Goal: Information Seeking & Learning: Learn about a topic

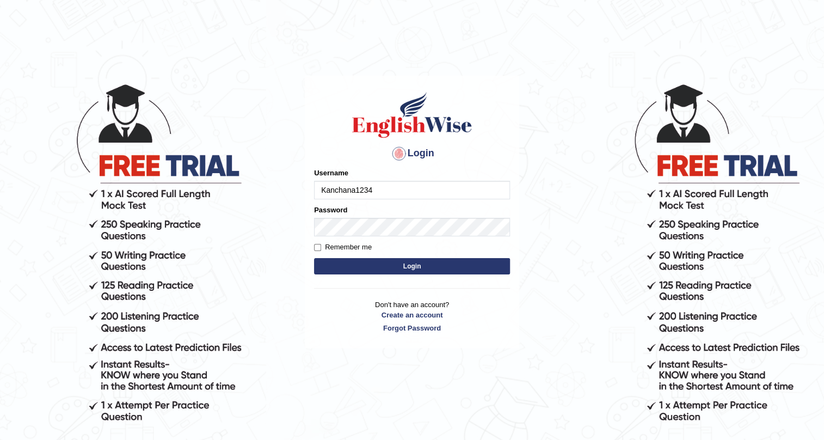
type input "Kanchana1234"
drag, startPoint x: 305, startPoint y: 225, endPoint x: 312, endPoint y: 224, distance: 7.8
click at [307, 224] on div "Login Please fix the following errors: Username Kanchana1234 Password Remember …" at bounding box center [412, 212] width 214 height 273
click at [358, 268] on button "Login" at bounding box center [412, 266] width 196 height 16
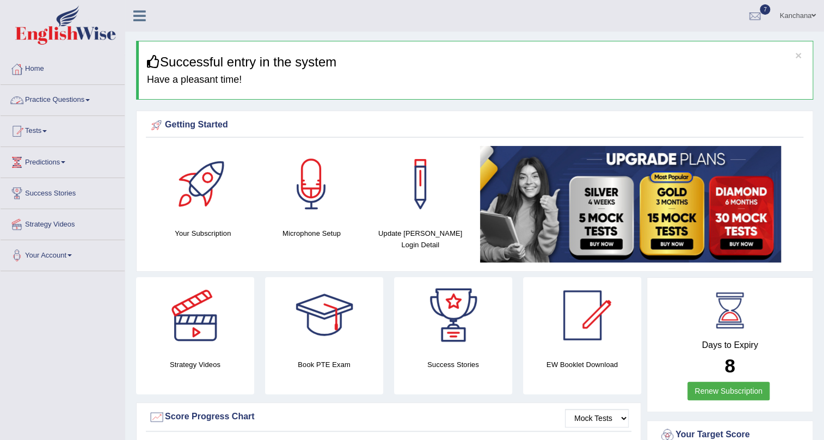
click at [95, 96] on link "Practice Questions" at bounding box center [63, 98] width 124 height 27
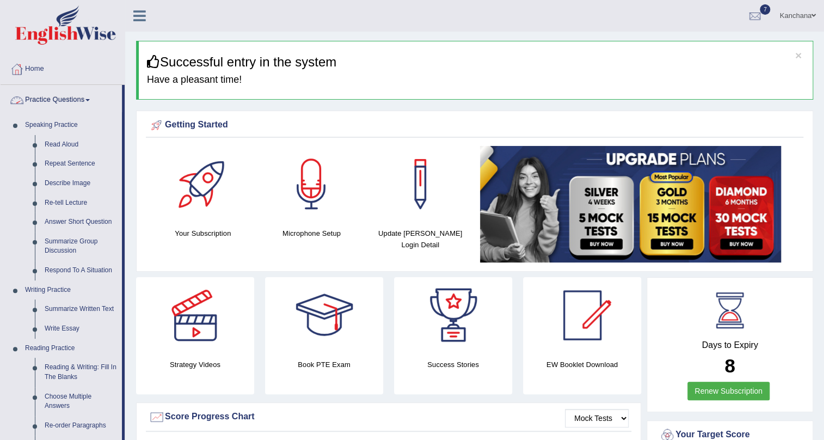
click at [567, 41] on div "× Successful entry in the system Have a pleasant time!" at bounding box center [474, 70] width 677 height 59
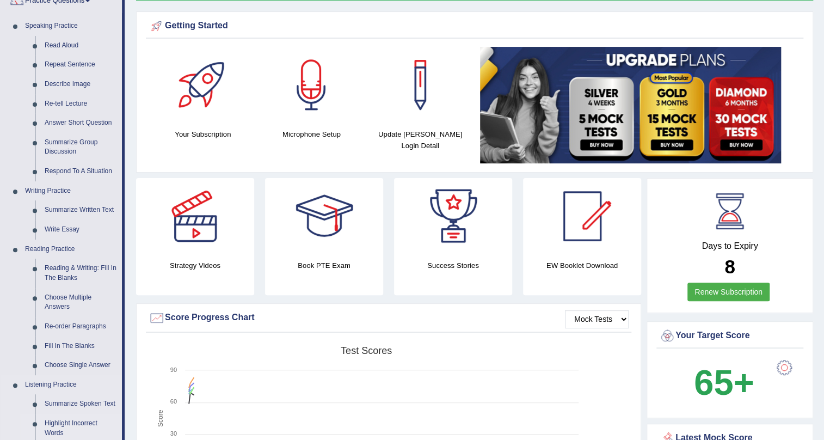
scroll to position [98, 0]
click at [56, 174] on link "Respond To A Situation" at bounding box center [81, 172] width 82 height 20
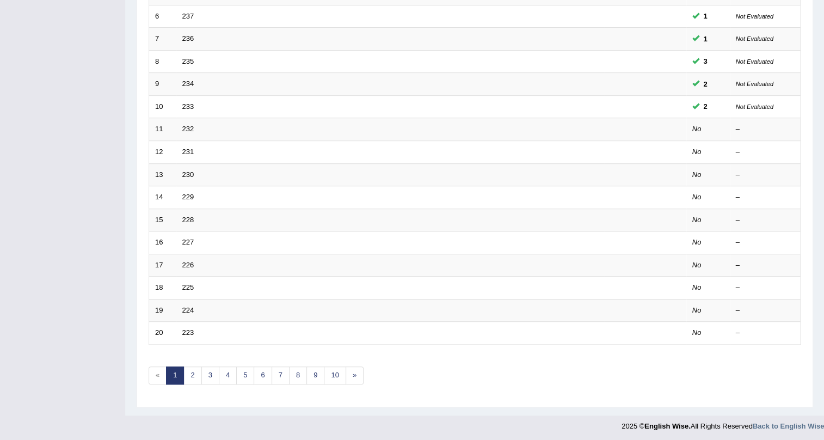
scroll to position [279, 0]
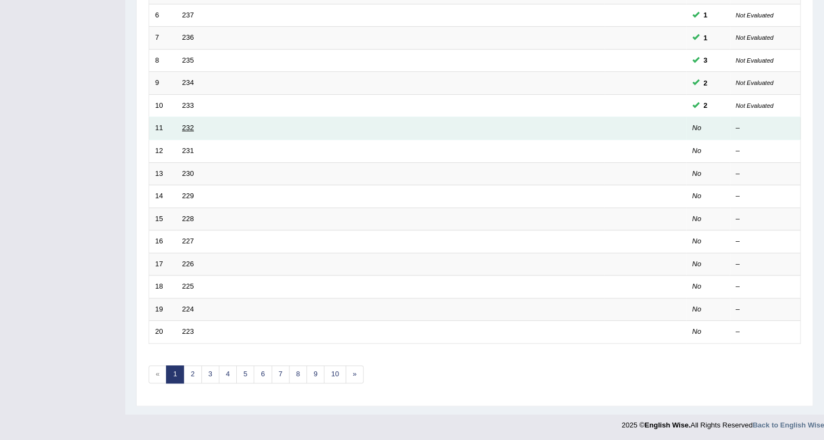
click at [184, 124] on link "232" at bounding box center [188, 128] width 12 height 8
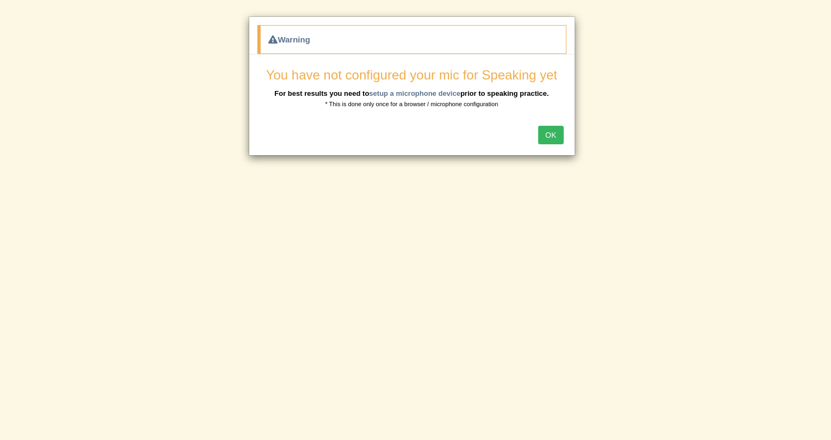
click at [548, 131] on button "OK" at bounding box center [550, 135] width 25 height 18
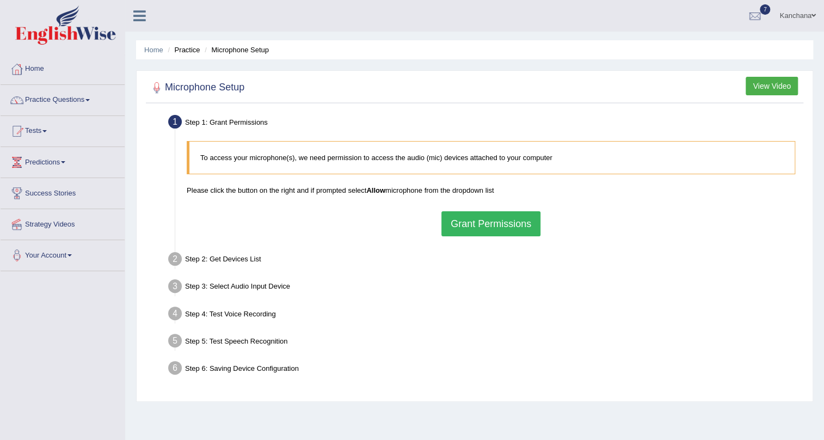
click at [501, 219] on button "Grant Permissions" at bounding box center [490, 223] width 99 height 25
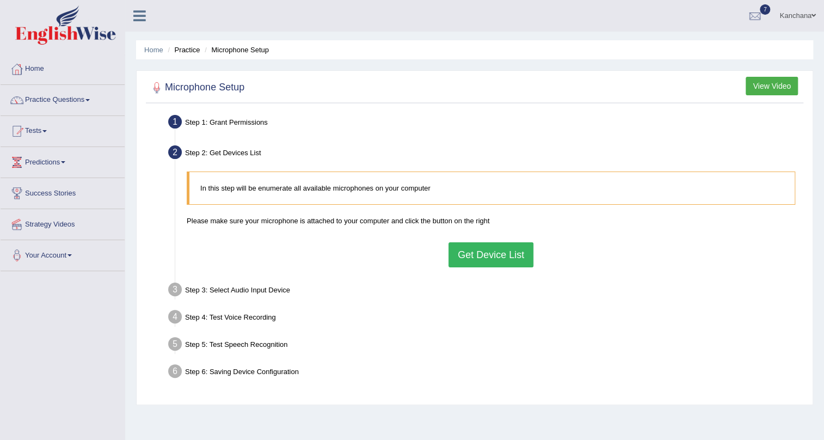
click at [522, 251] on button "Get Device List" at bounding box center [490, 254] width 85 height 25
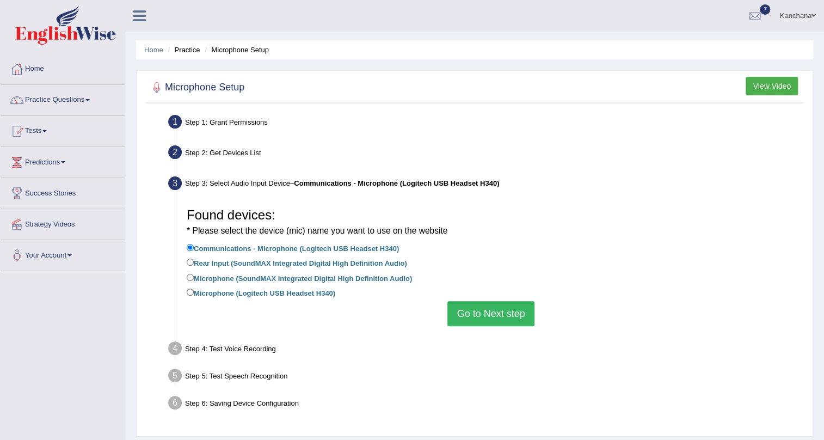
click at [519, 319] on button "Go to Next step" at bounding box center [490, 313] width 87 height 25
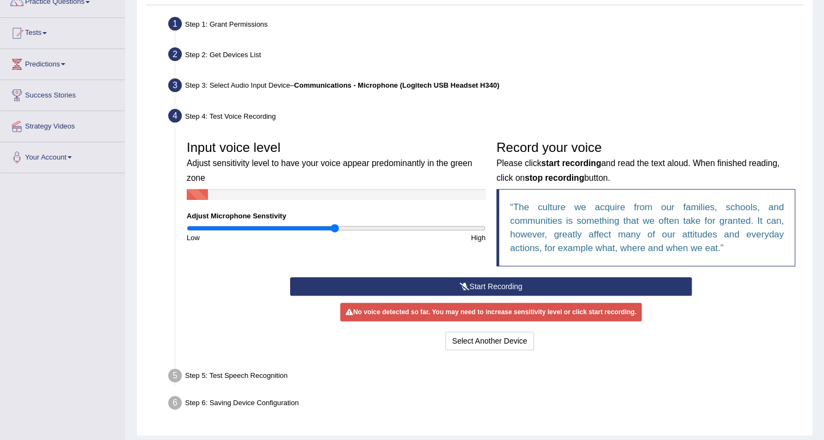
scroll to position [98, 0]
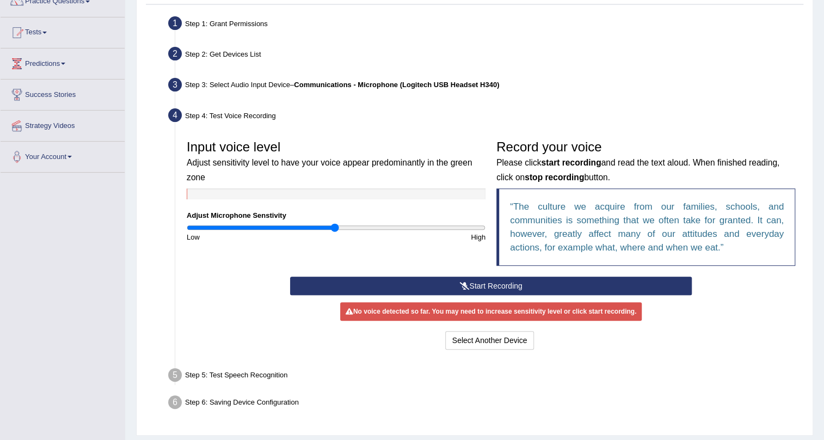
click at [418, 281] on button "Start Recording" at bounding box center [491, 285] width 402 height 18
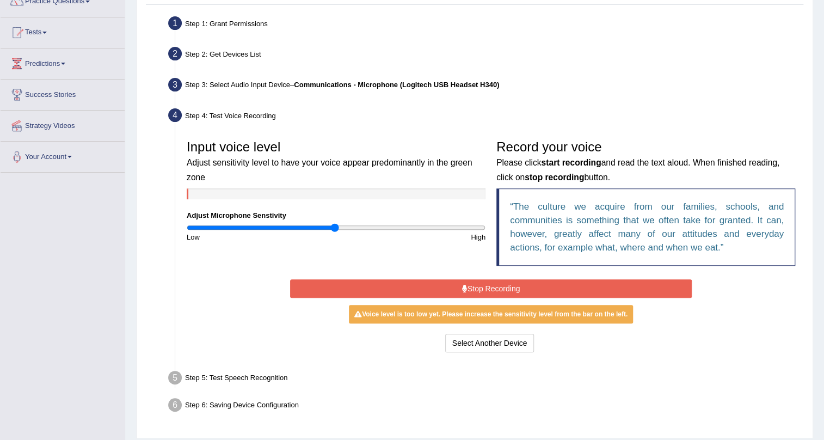
click at [566, 282] on button "Stop Recording" at bounding box center [491, 288] width 402 height 18
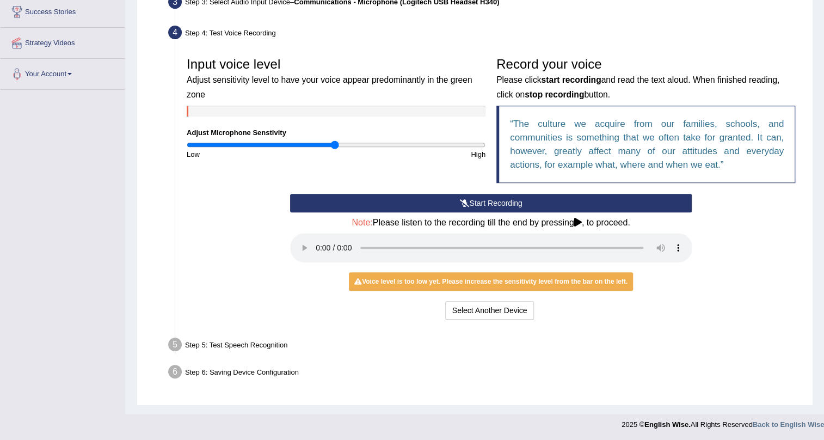
scroll to position [182, 0]
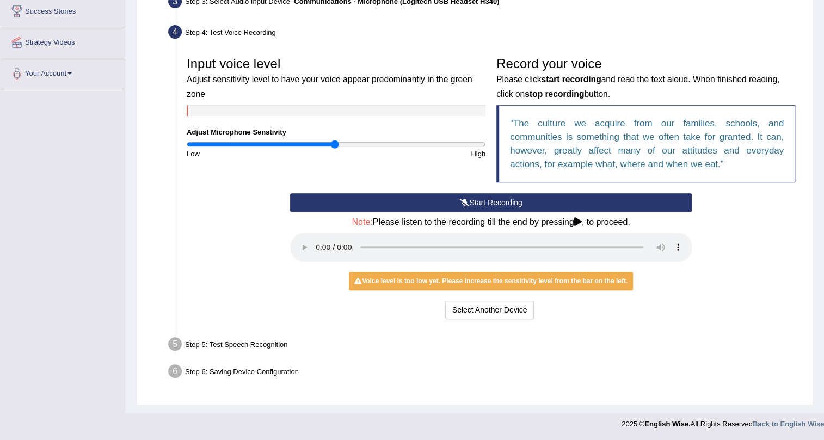
click at [466, 203] on icon at bounding box center [464, 203] width 10 height 8
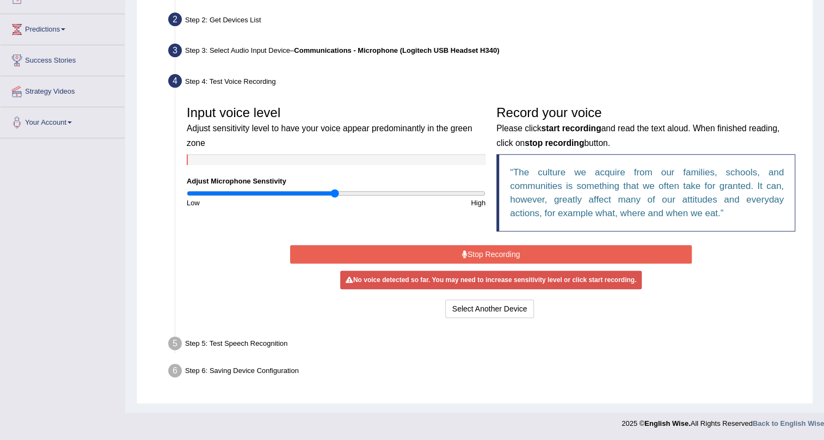
scroll to position [132, 0]
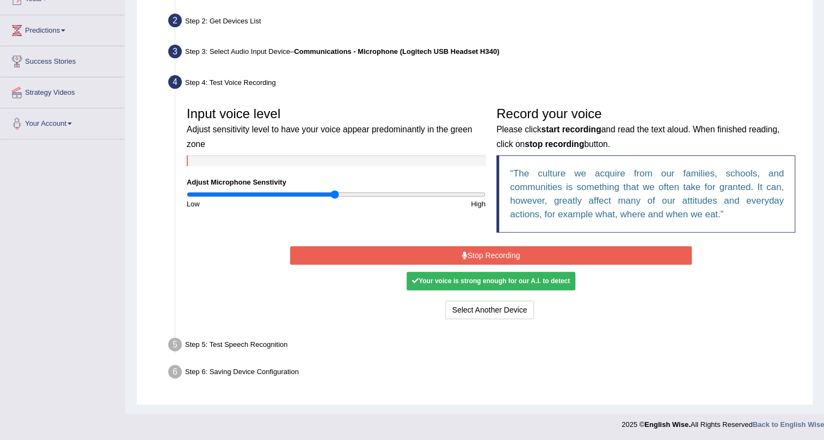
click at [640, 253] on button "Stop Recording" at bounding box center [491, 255] width 402 height 18
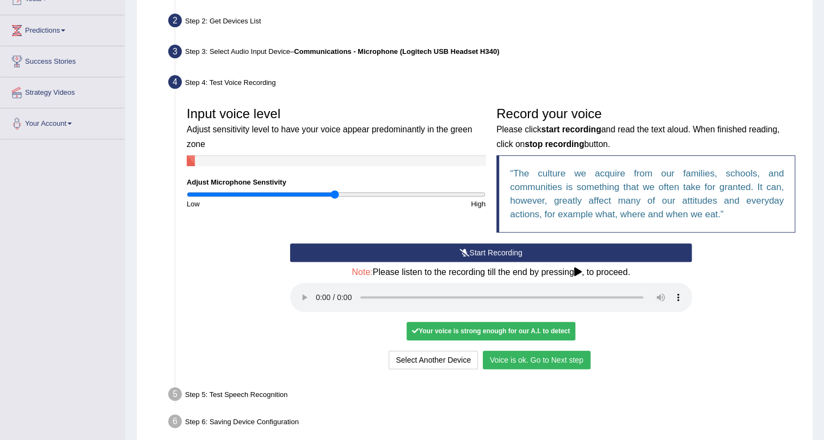
click at [577, 356] on button "Voice is ok. Go to Next step" at bounding box center [537, 359] width 108 height 18
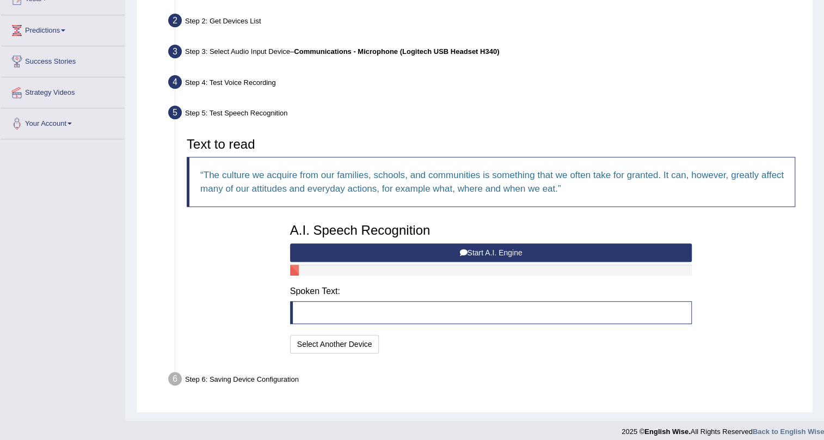
click at [348, 250] on button "Start A.I. Engine" at bounding box center [491, 252] width 402 height 18
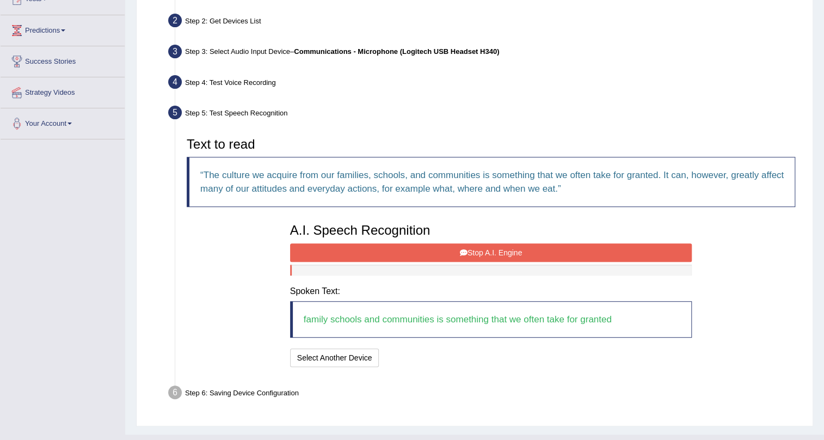
click at [457, 246] on button "Stop A.I. Engine" at bounding box center [491, 252] width 402 height 18
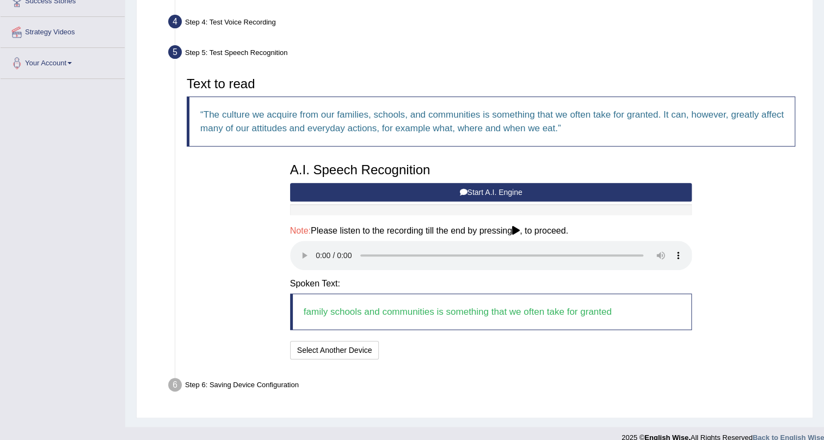
scroll to position [206, 0]
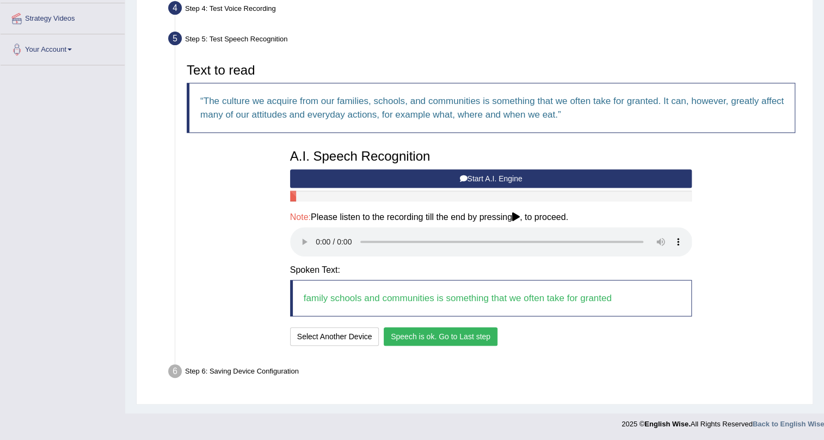
click at [424, 341] on button "Speech is ok. Go to Last step" at bounding box center [441, 336] width 114 height 18
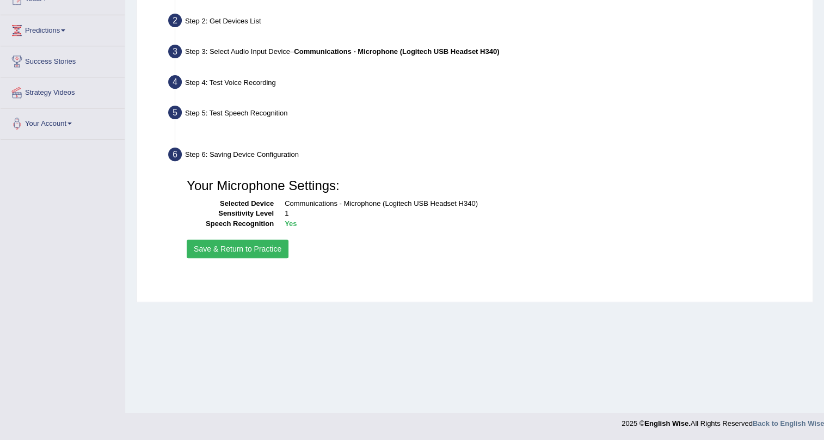
scroll to position [131, 0]
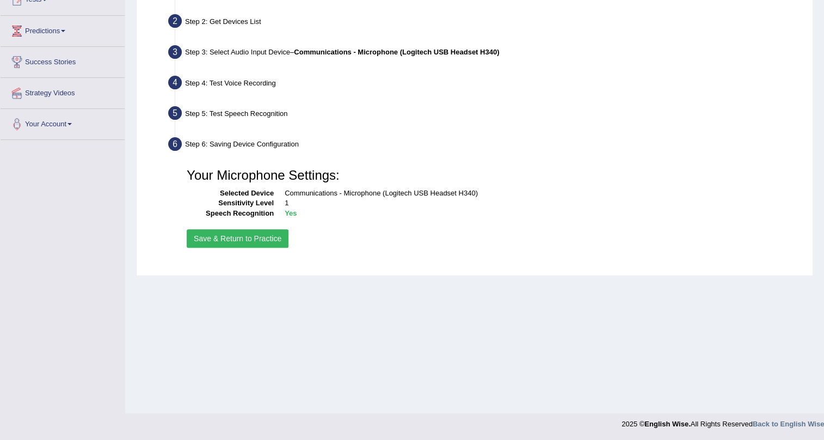
click at [238, 238] on button "Save & Return to Practice" at bounding box center [238, 238] width 102 height 18
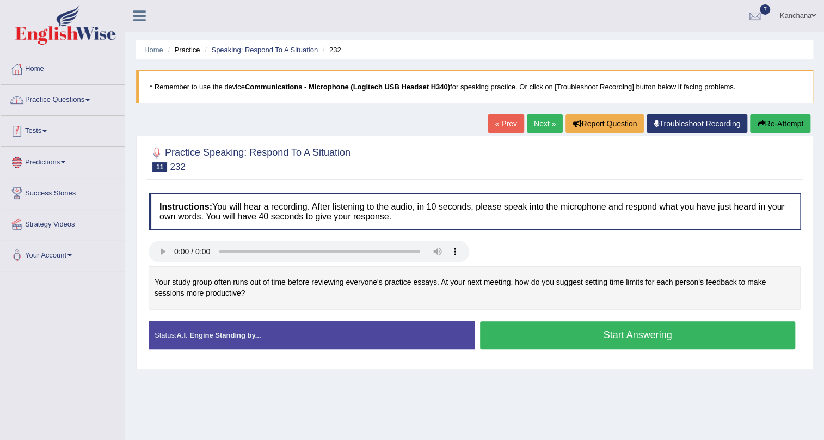
click at [94, 98] on link "Practice Questions" at bounding box center [63, 98] width 124 height 27
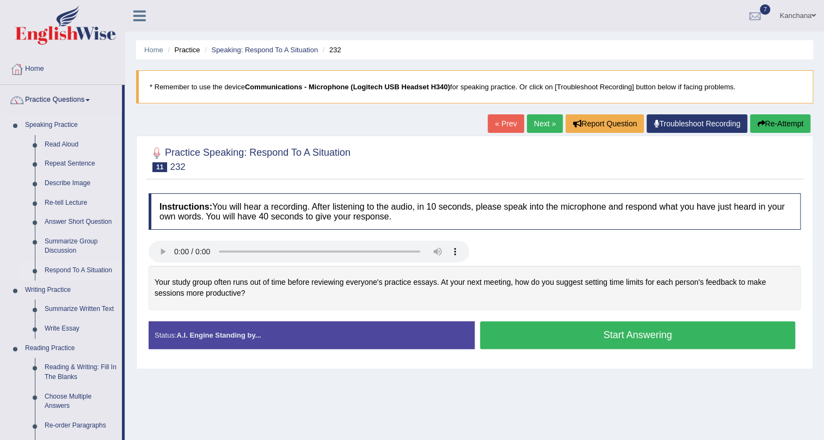
click at [67, 272] on link "Respond To A Situation" at bounding box center [81, 271] width 82 height 20
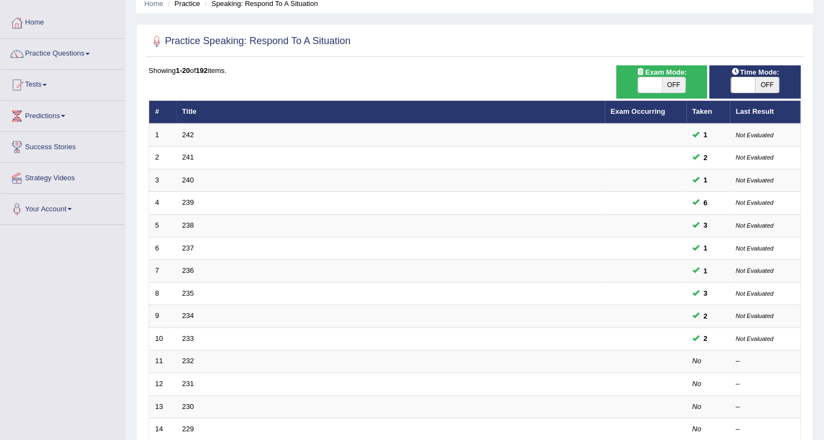
scroll to position [49, 0]
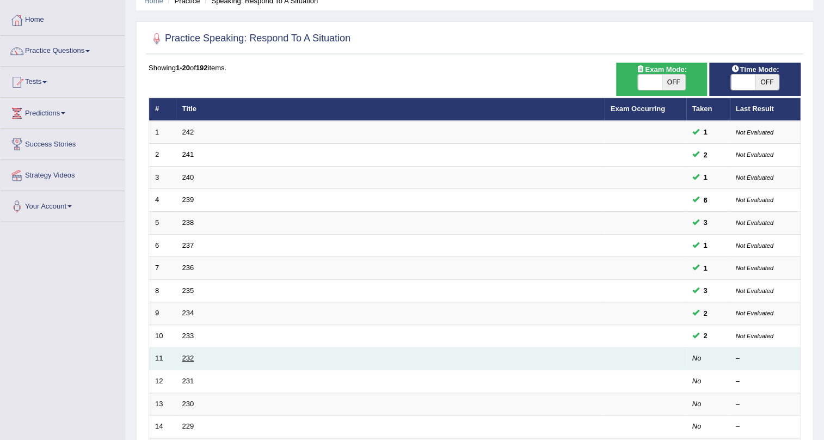
click at [183, 359] on link "232" at bounding box center [188, 358] width 12 height 8
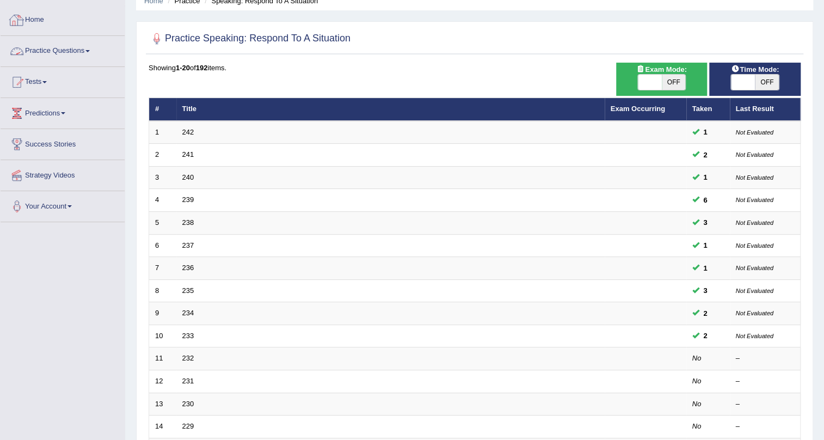
click at [78, 50] on link "Practice Questions" at bounding box center [63, 49] width 124 height 27
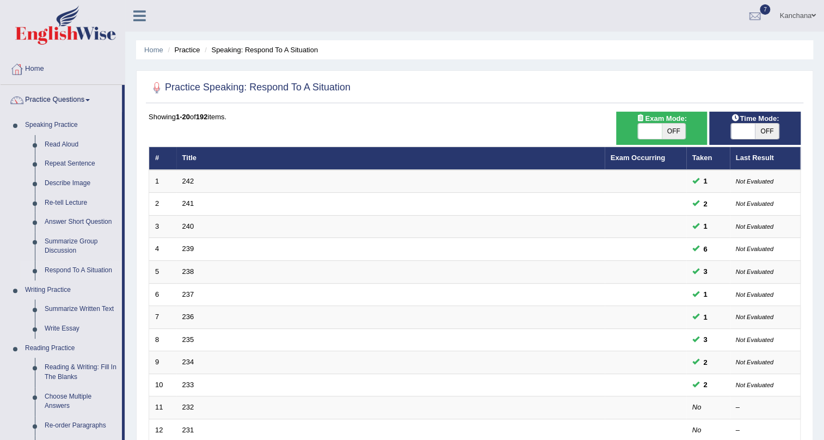
click at [143, 20] on icon at bounding box center [139, 16] width 13 height 14
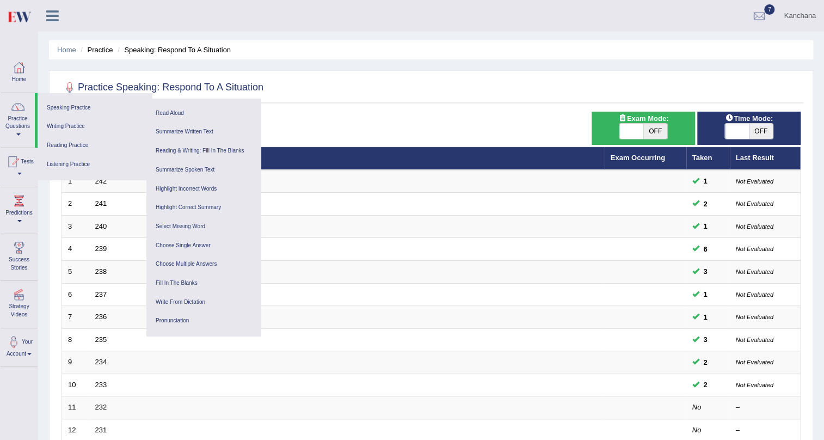
click at [56, 16] on icon at bounding box center [52, 16] width 13 height 14
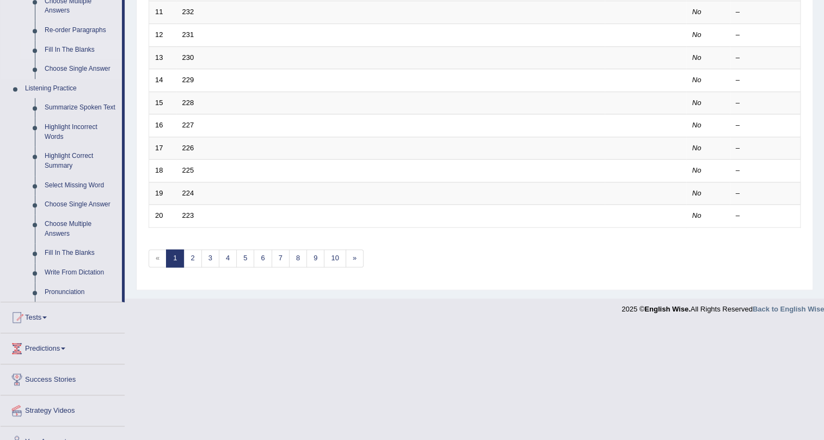
scroll to position [396, 0]
click at [44, 315] on link "Tests" at bounding box center [63, 314] width 124 height 27
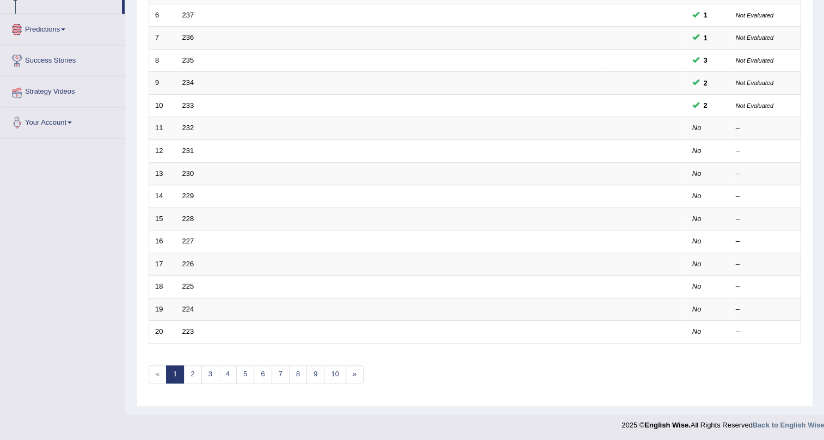
scroll to position [138, 0]
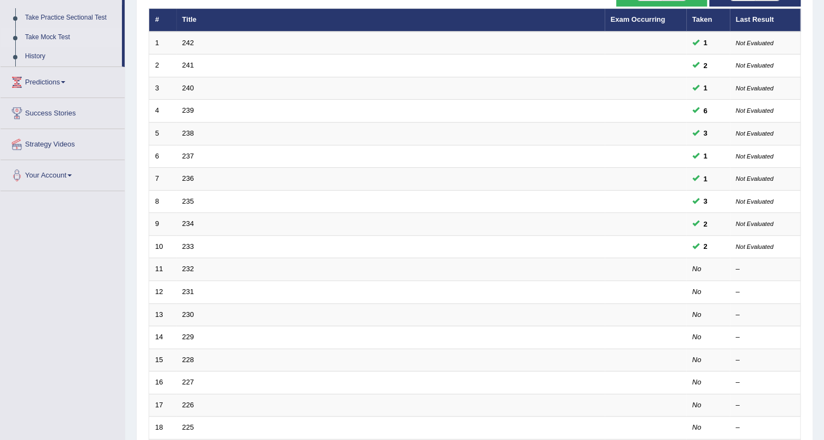
click at [38, 33] on link "Take Mock Test" at bounding box center [71, 38] width 102 height 20
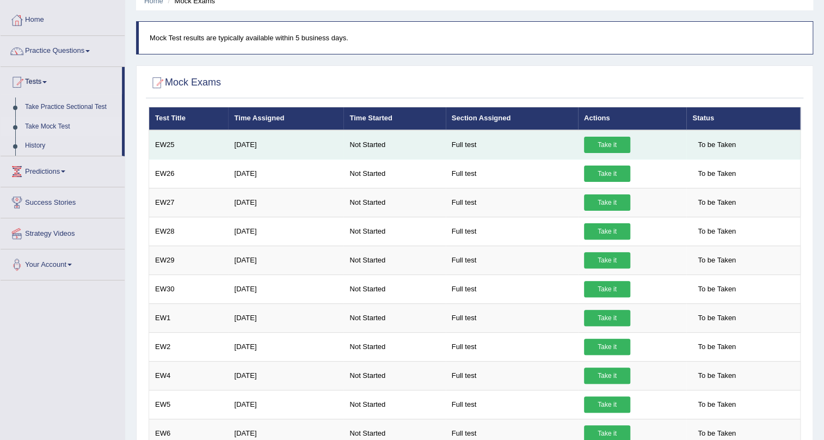
click at [616, 140] on link "Take it" at bounding box center [607, 145] width 46 height 16
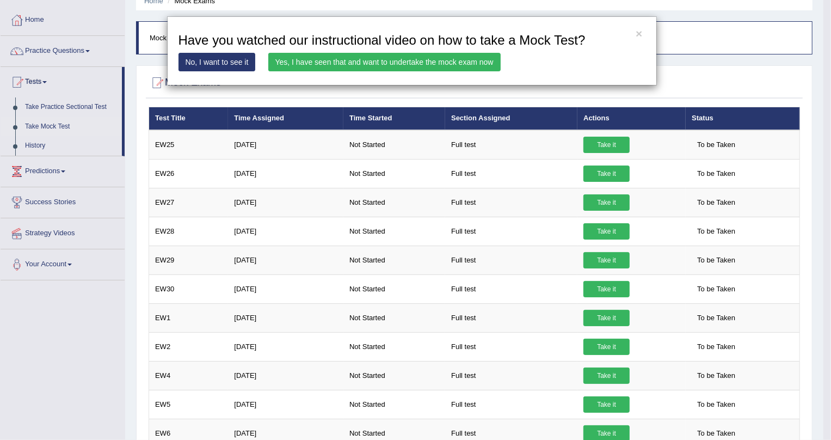
click at [301, 71] on div "× Have you watched our instructional video on how to take a Mock Test? No, I wa…" at bounding box center [412, 50] width 490 height 69
click at [301, 65] on link "Yes, I have seen that and want to undertake the mock exam now" at bounding box center [384, 62] width 232 height 18
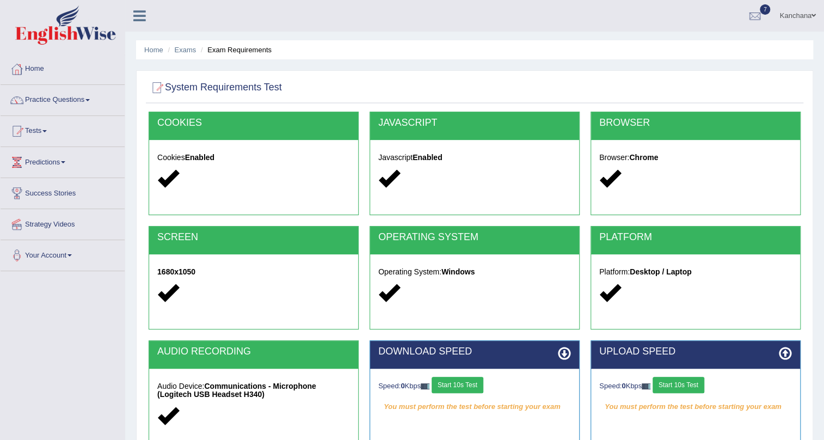
scroll to position [49, 0]
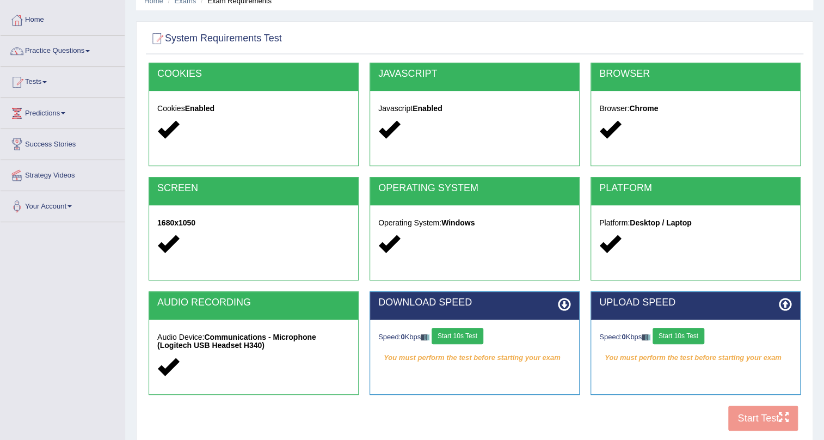
click at [478, 339] on button "Start 10s Test" at bounding box center [457, 336] width 52 height 16
click at [672, 331] on button "Start 10s Test" at bounding box center [678, 336] width 52 height 16
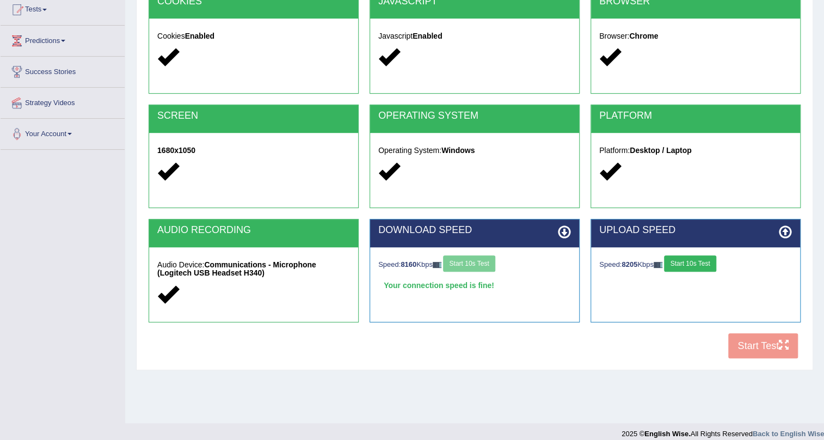
scroll to position [131, 0]
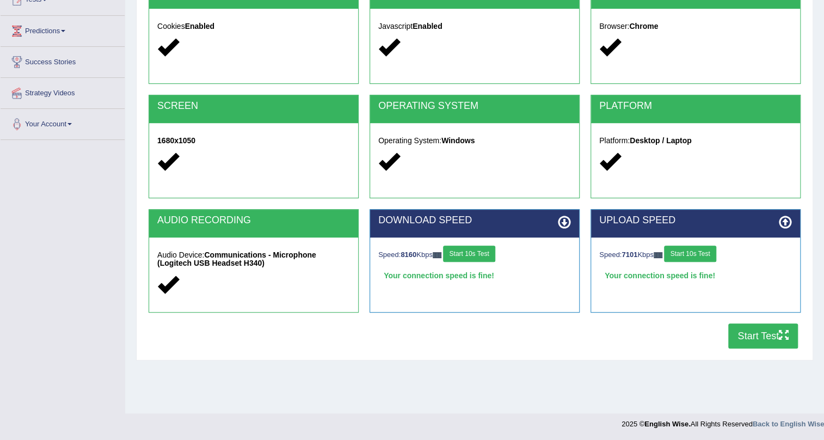
click at [749, 334] on button "Start Test" at bounding box center [763, 335] width 70 height 25
